Goal: Task Accomplishment & Management: Use online tool/utility

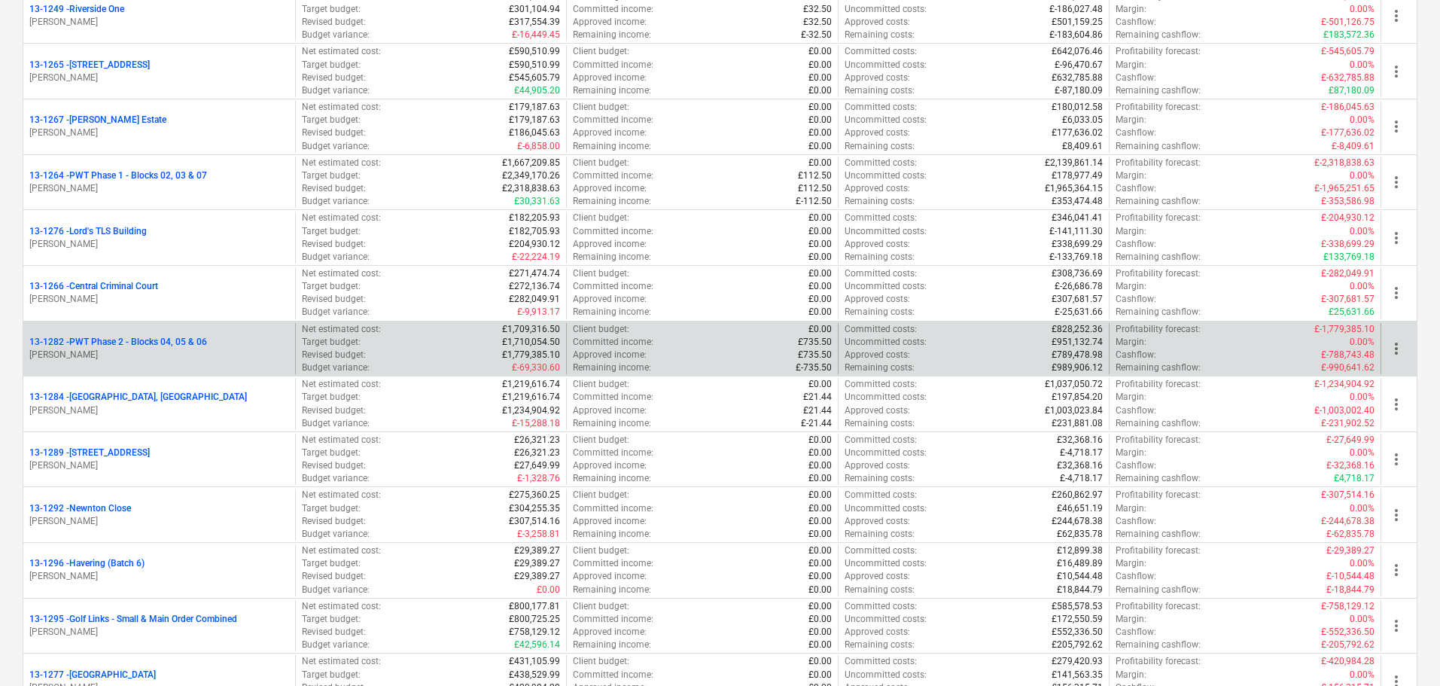
scroll to position [1129, 0]
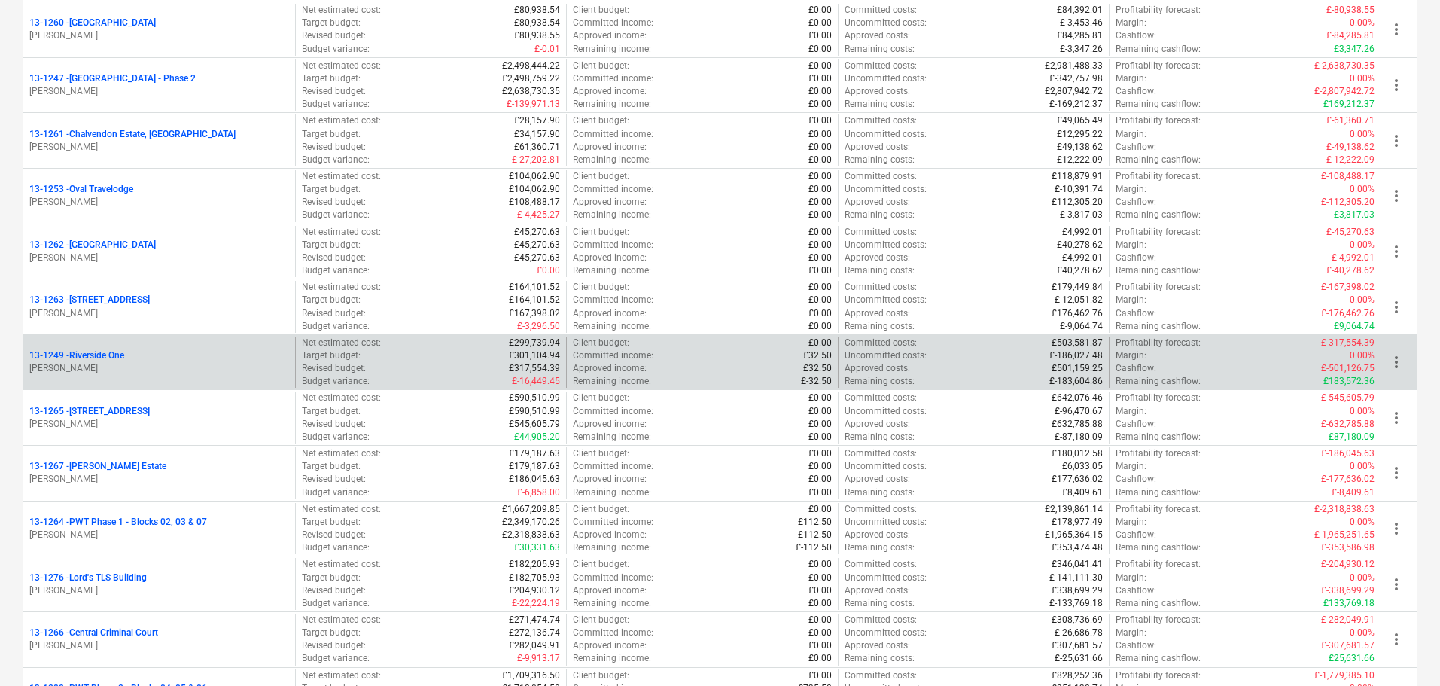
click at [162, 365] on p "[PERSON_NAME]" at bounding box center [159, 368] width 260 height 13
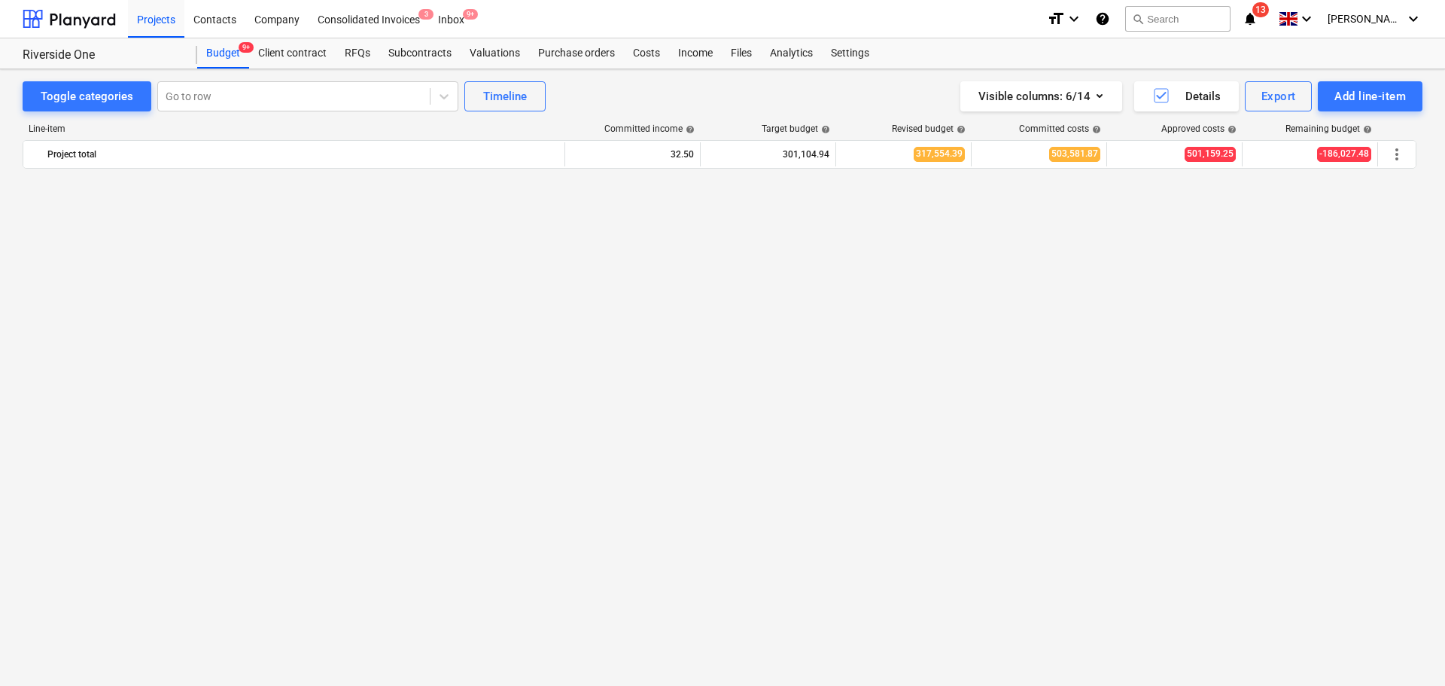
scroll to position [1105, 0]
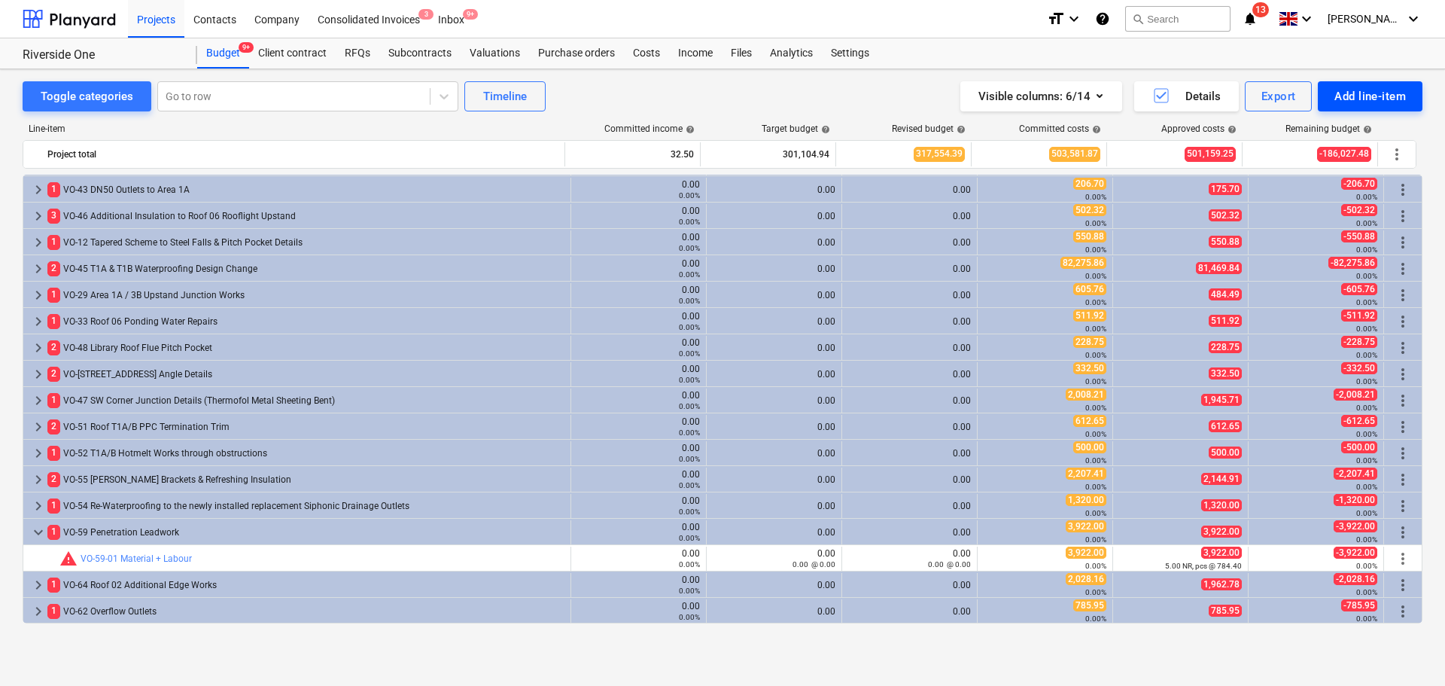
click at [1370, 103] on div "Add line-item" at bounding box center [1369, 97] width 71 height 20
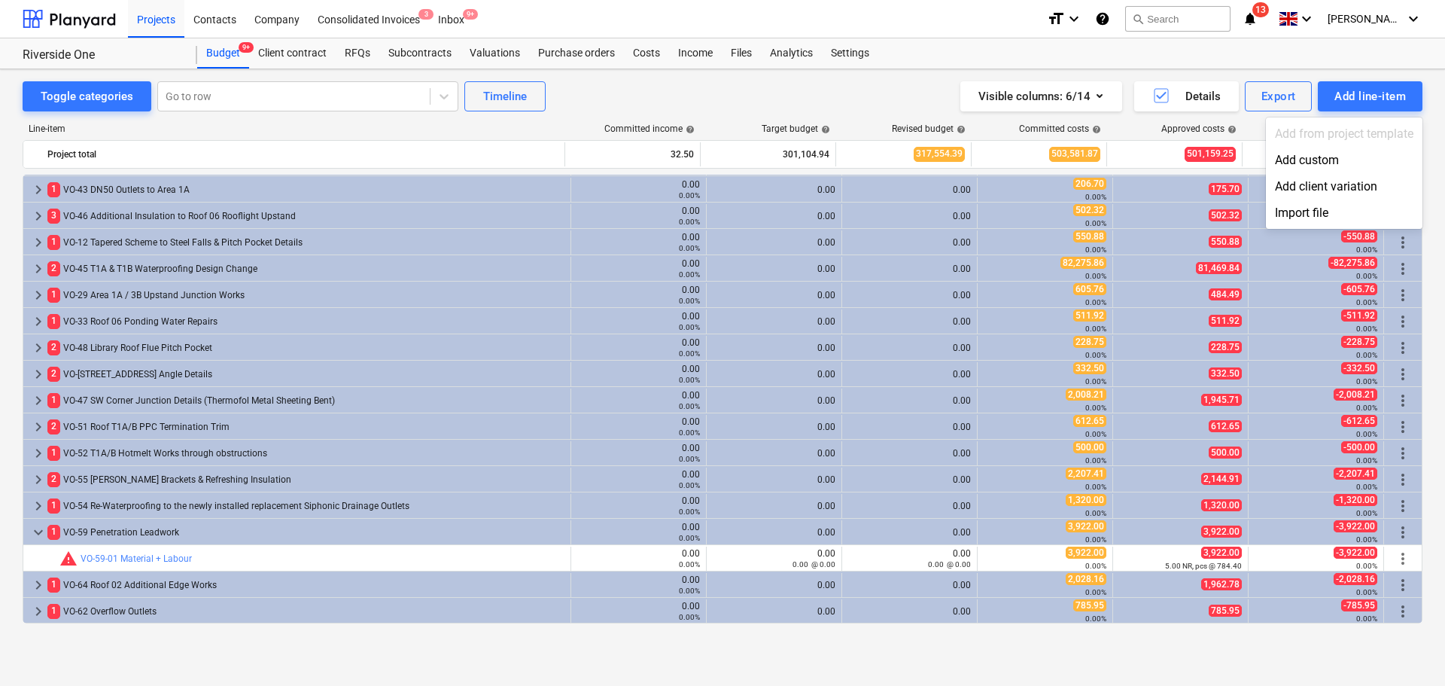
click at [1312, 152] on div "Add custom" at bounding box center [1344, 160] width 157 height 26
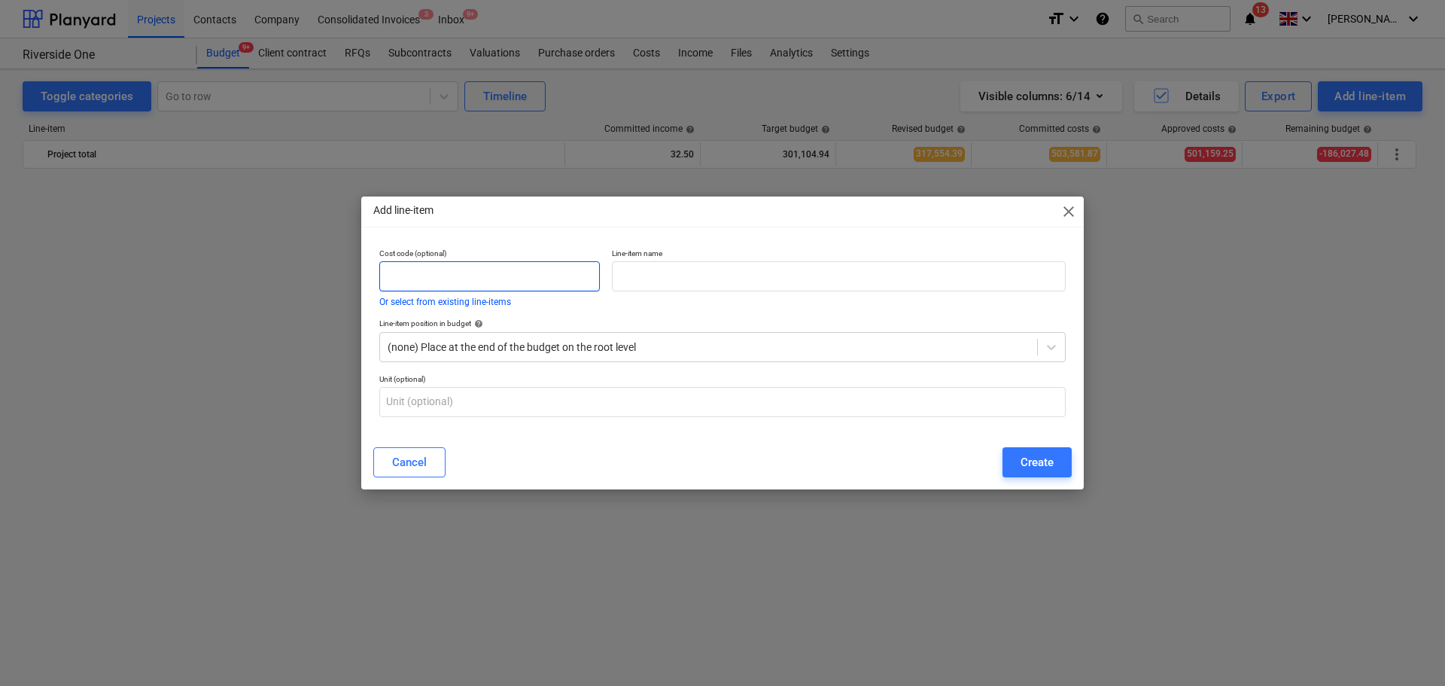
scroll to position [1105, 0]
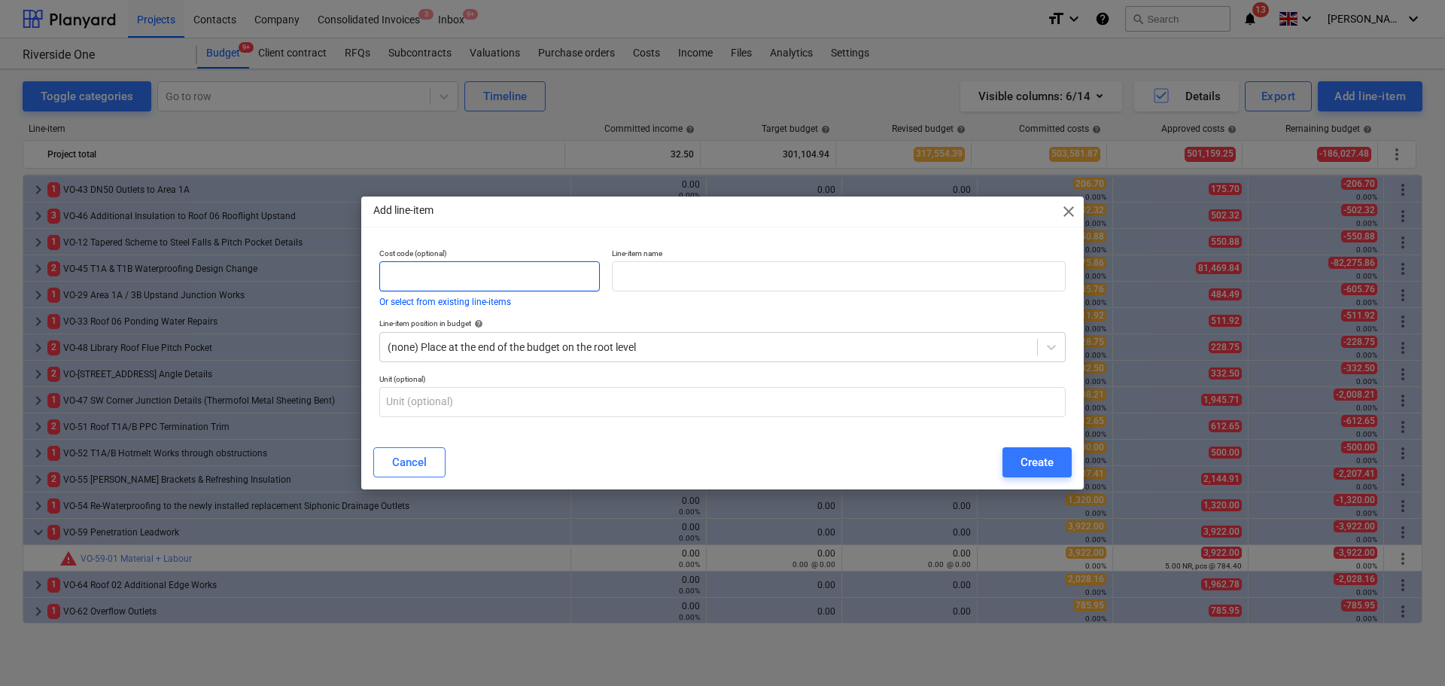
click at [546, 286] on input "text" at bounding box center [489, 276] width 220 height 30
type input "VO-65"
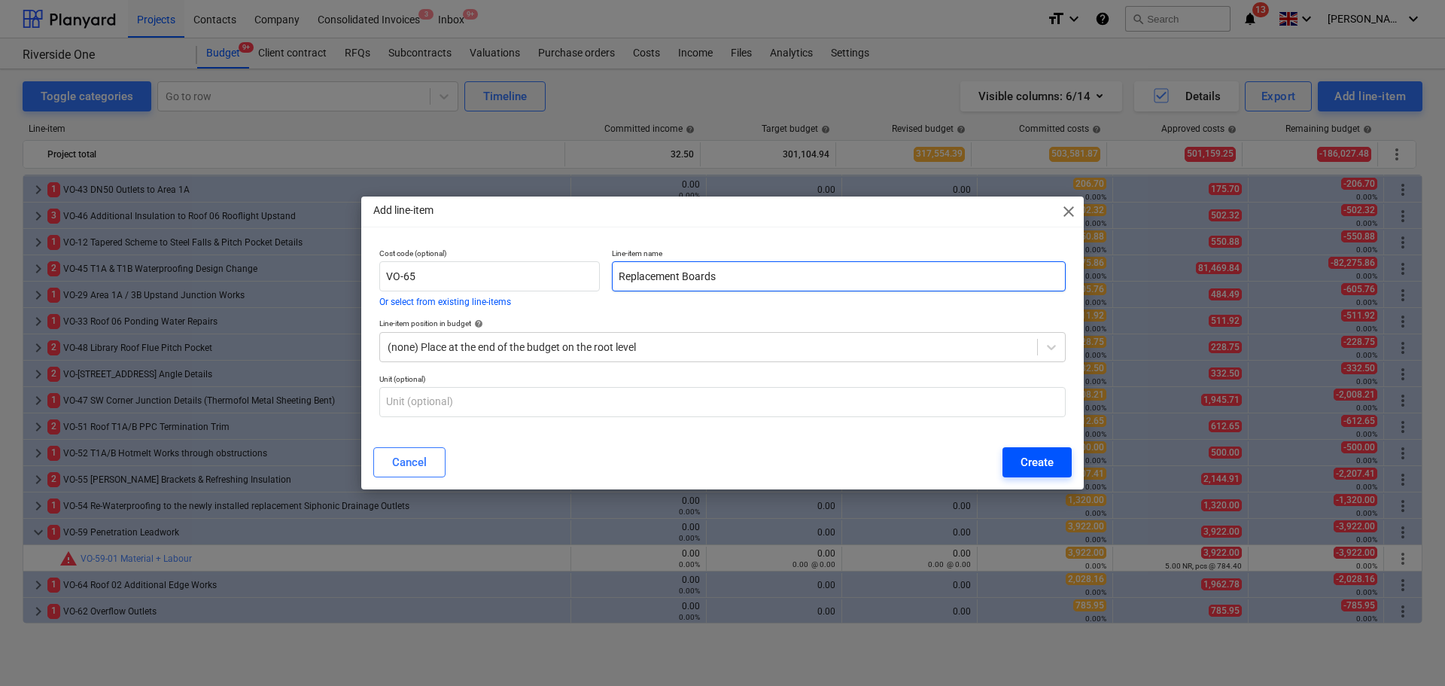
type input "Replacement Boards"
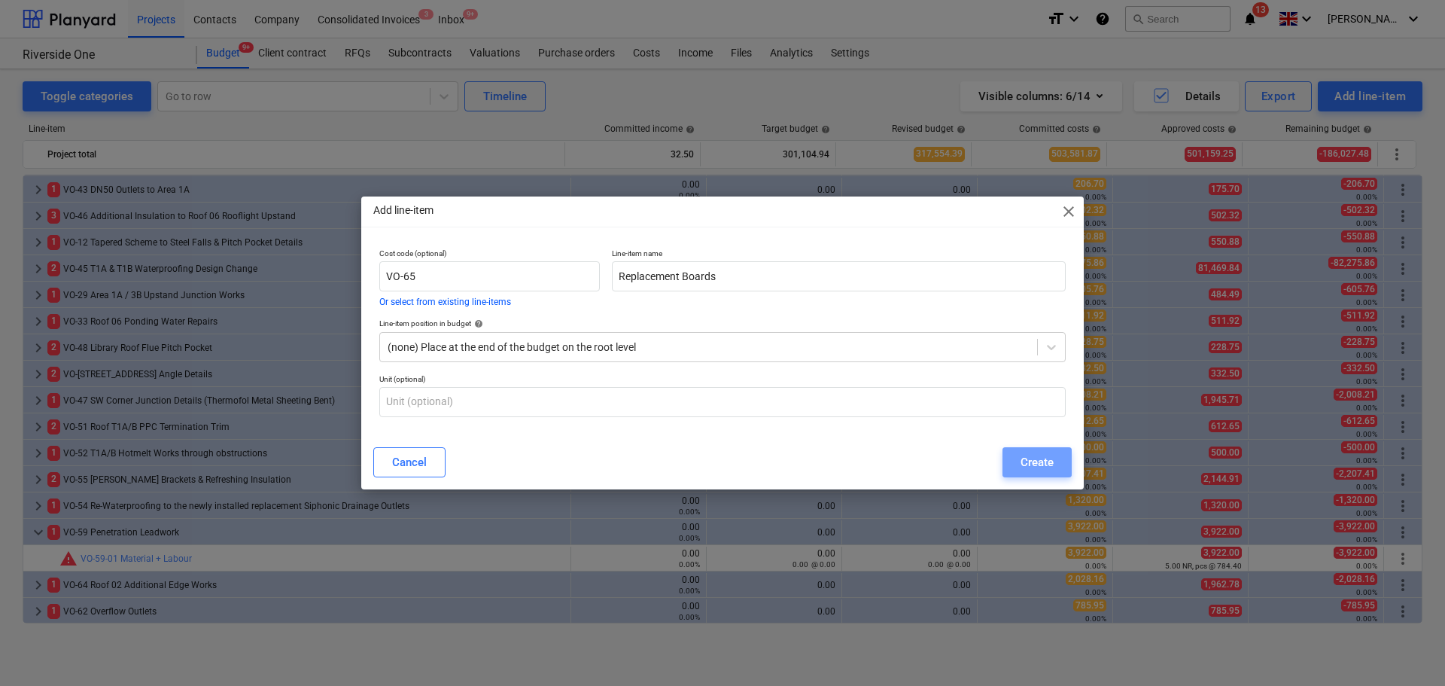
drag, startPoint x: 1041, startPoint y: 459, endPoint x: 1042, endPoint y: 423, distance: 36.1
click at [1042, 459] on div "Create" at bounding box center [1036, 462] width 33 height 20
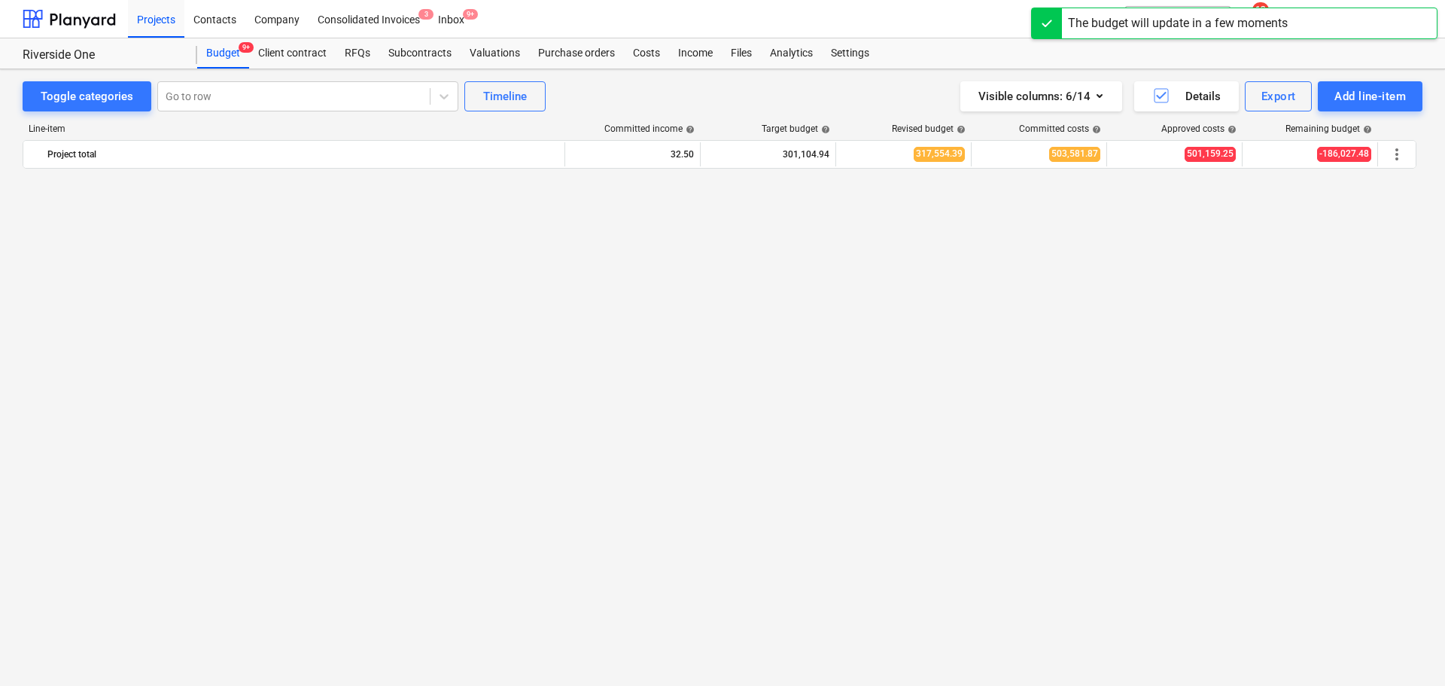
scroll to position [1105, 0]
